Goal: Information Seeking & Learning: Learn about a topic

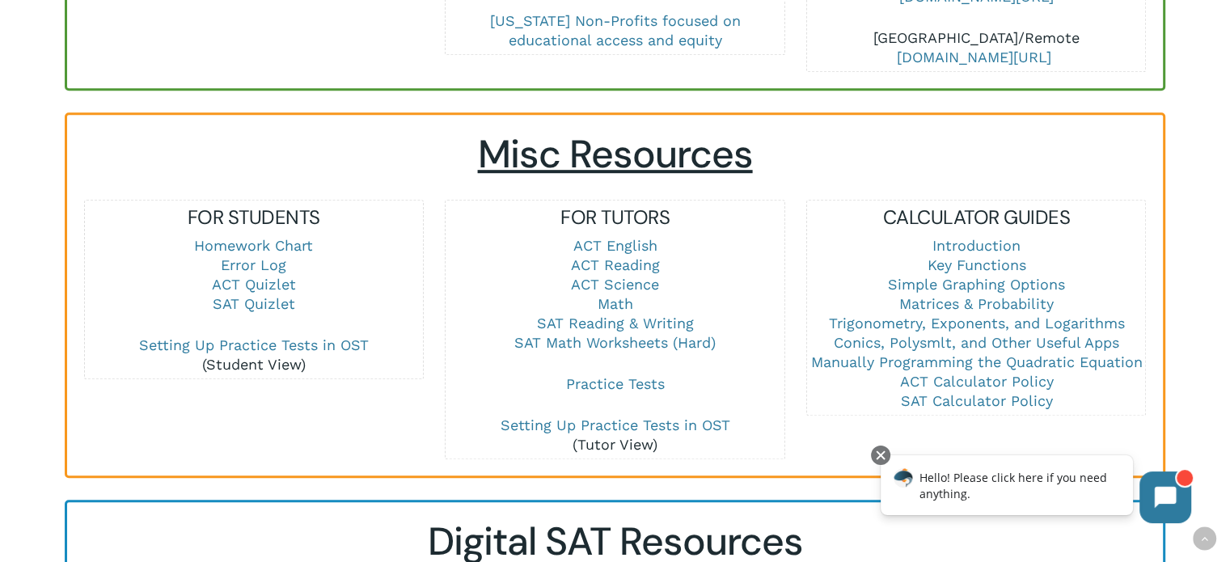
scroll to position [1003, 0]
click at [618, 245] on link "ACT English" at bounding box center [614, 245] width 84 height 17
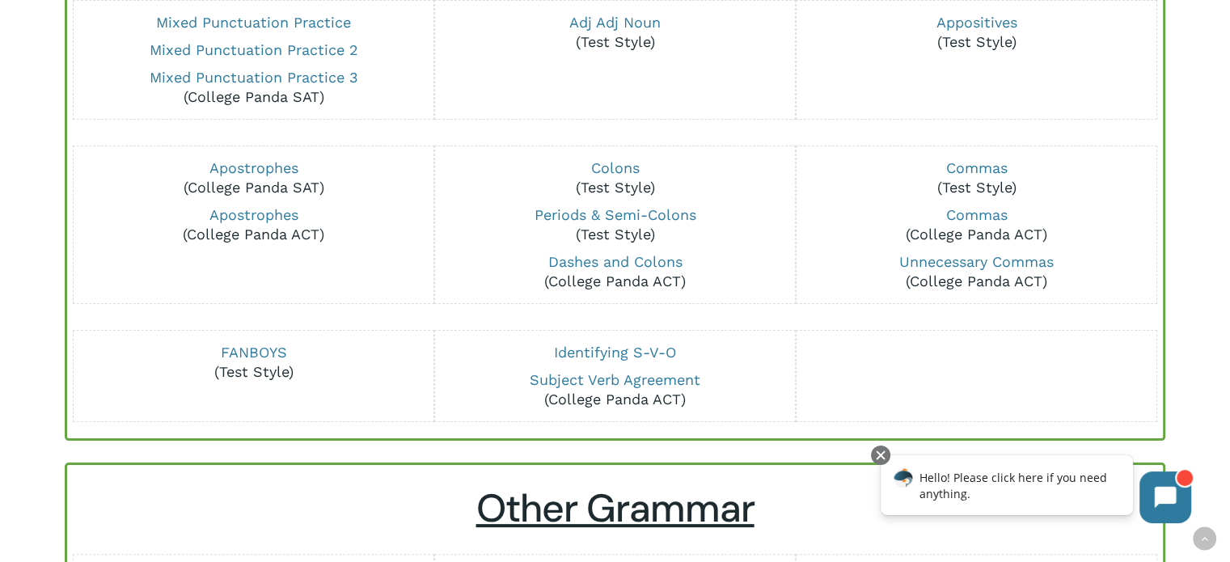
scroll to position [272, 0]
